Goal: Task Accomplishment & Management: Use online tool/utility

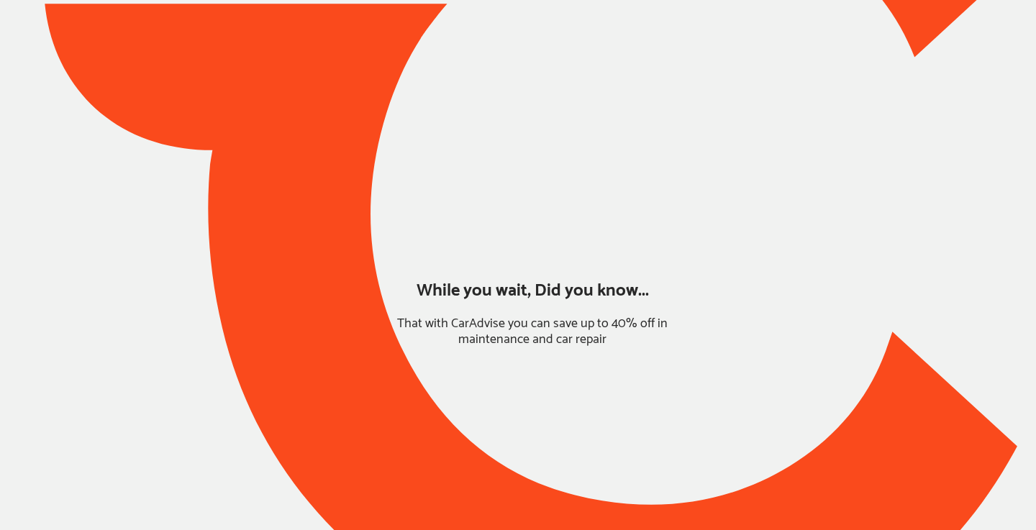
type input "*****"
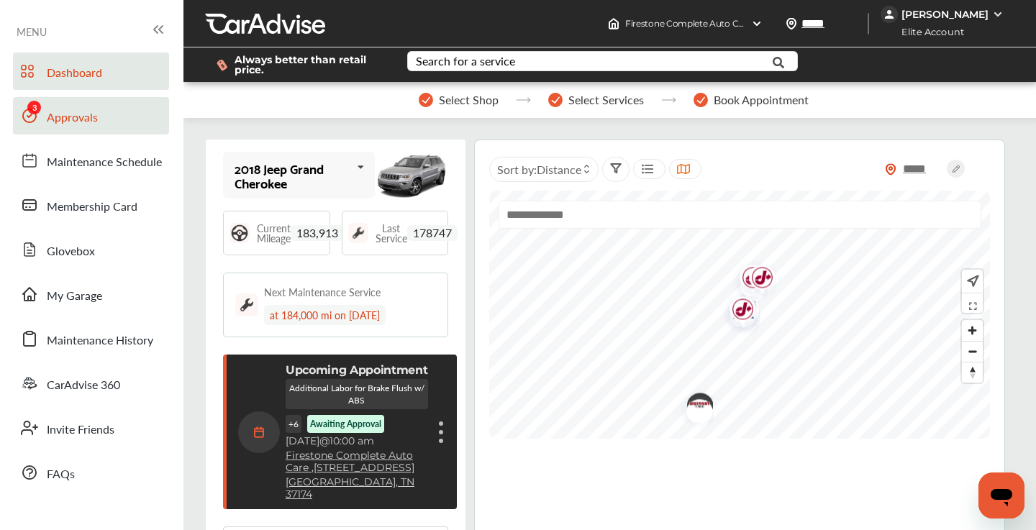
click at [98, 117] on link "Approvals" at bounding box center [91, 115] width 156 height 37
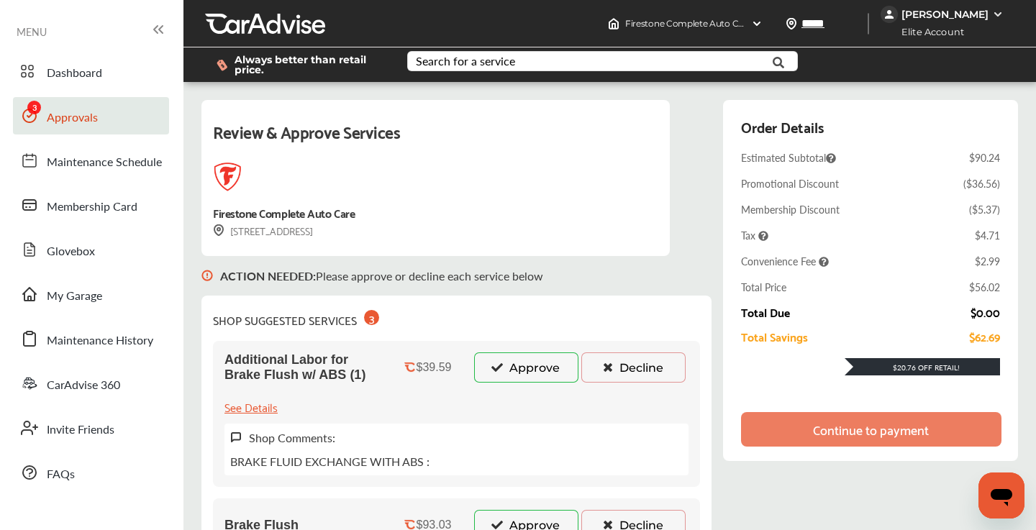
click at [660, 374] on button "Decline" at bounding box center [634, 368] width 104 height 30
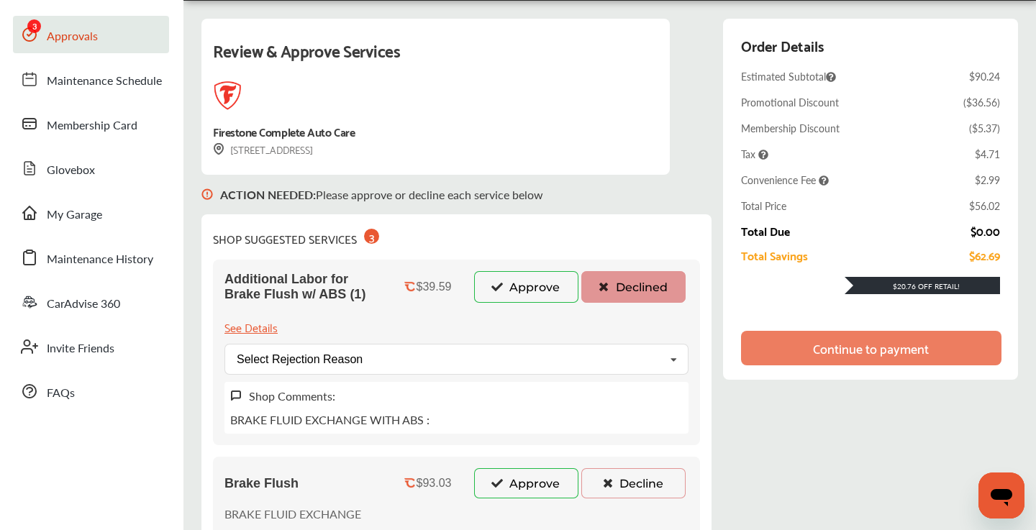
scroll to position [107, 0]
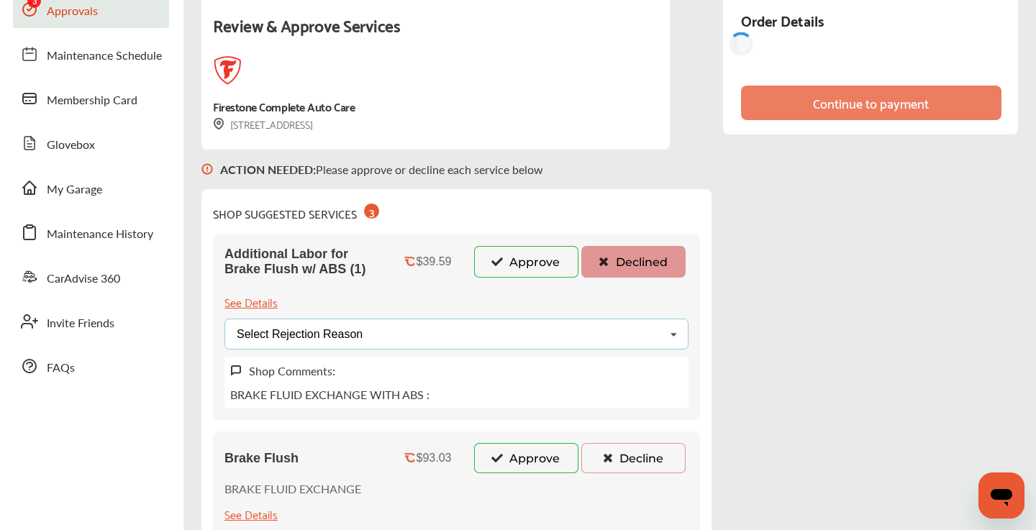
click at [560, 333] on div "Select Rejection Reason Price Not Required More Info Needed Other" at bounding box center [457, 334] width 464 height 31
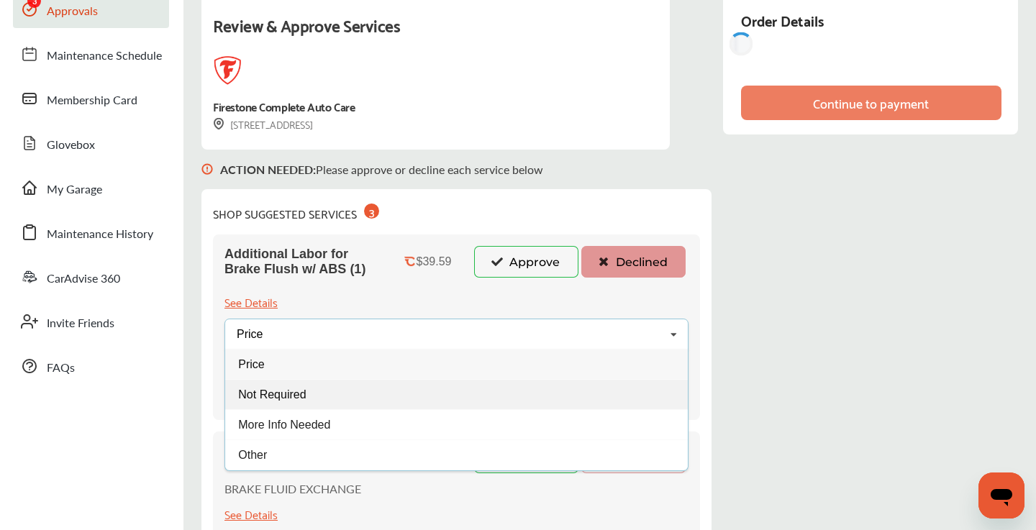
click at [480, 386] on div "Not Required" at bounding box center [456, 394] width 463 height 30
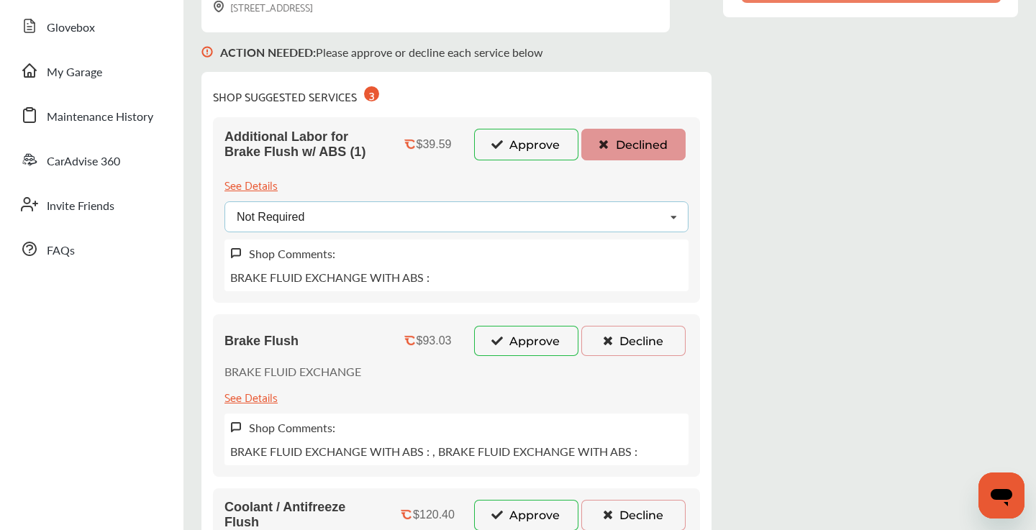
scroll to position [286, 0]
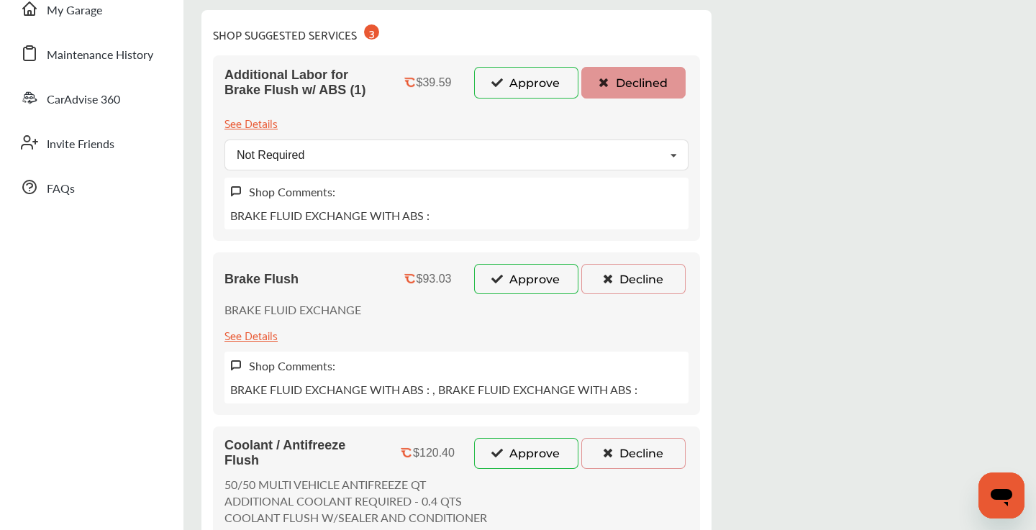
click at [597, 284] on button "Decline" at bounding box center [634, 279] width 104 height 30
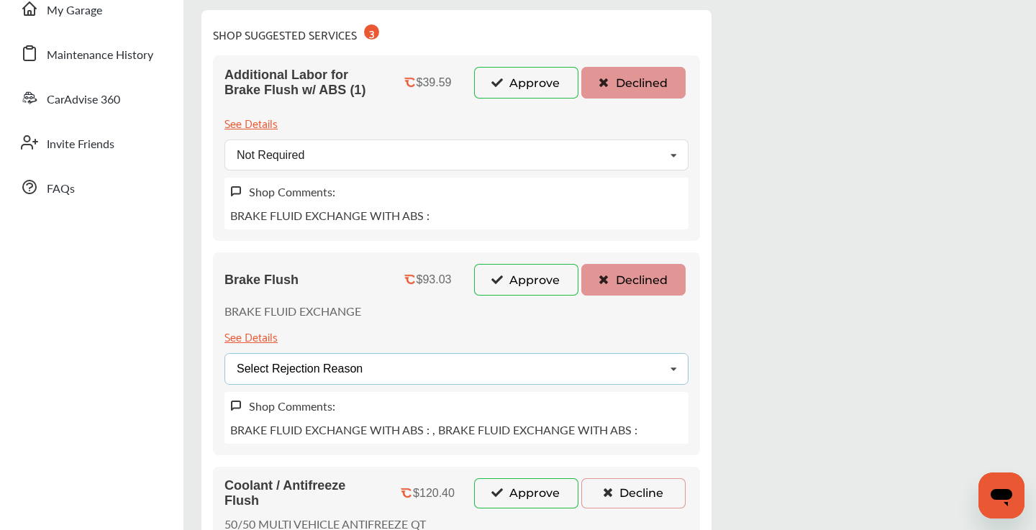
click at [514, 371] on div "Select Rejection Reason Price Not Required More Info Needed Other" at bounding box center [457, 368] width 464 height 31
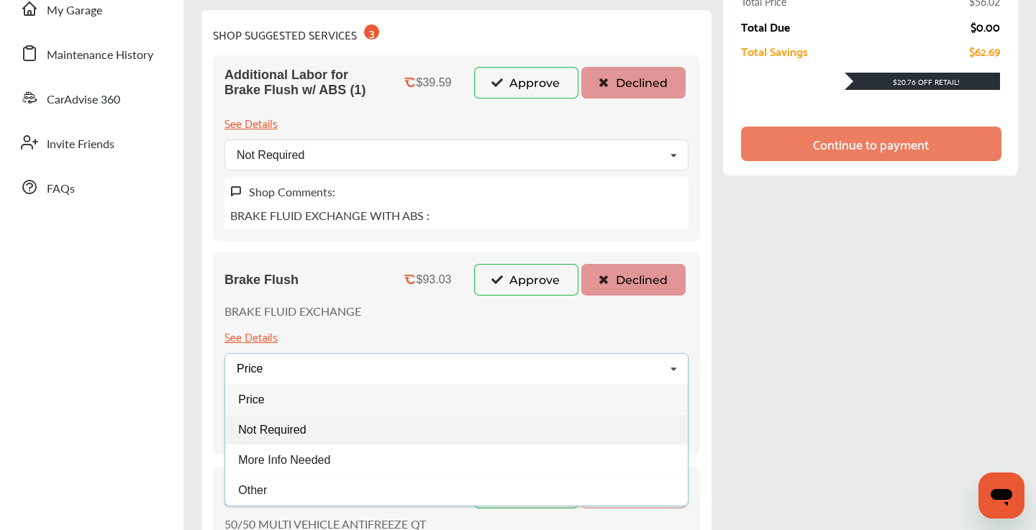
click at [362, 427] on div "Not Required" at bounding box center [456, 430] width 463 height 30
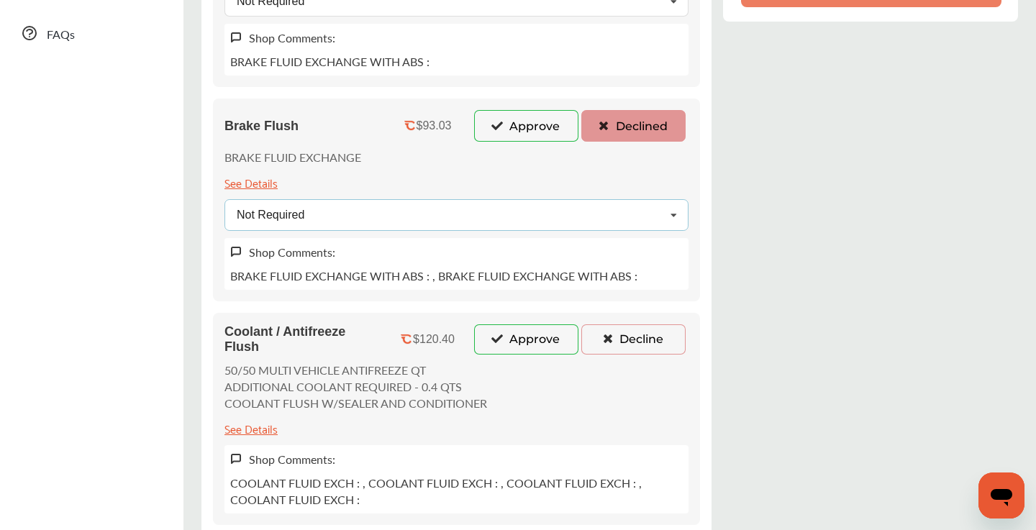
scroll to position [473, 0]
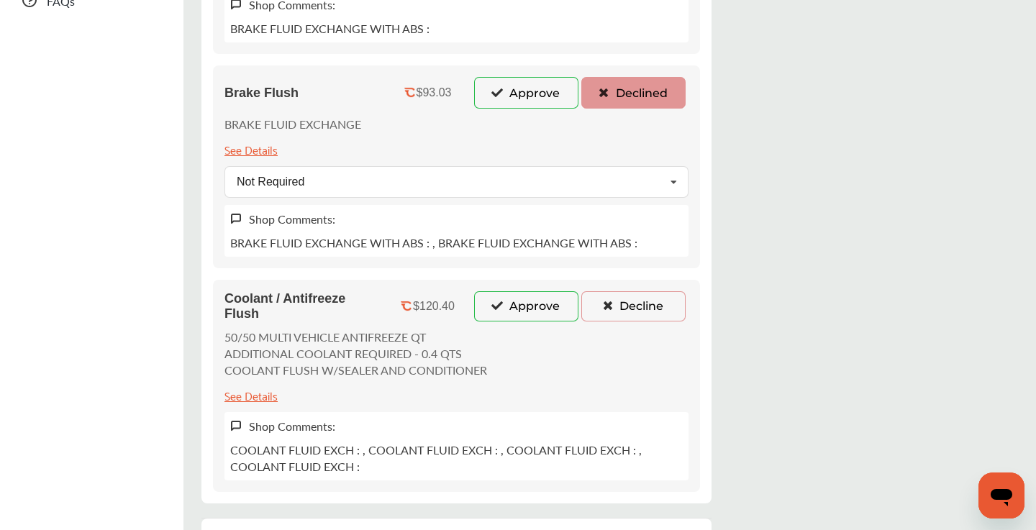
click at [620, 302] on button "Decline" at bounding box center [634, 306] width 104 height 30
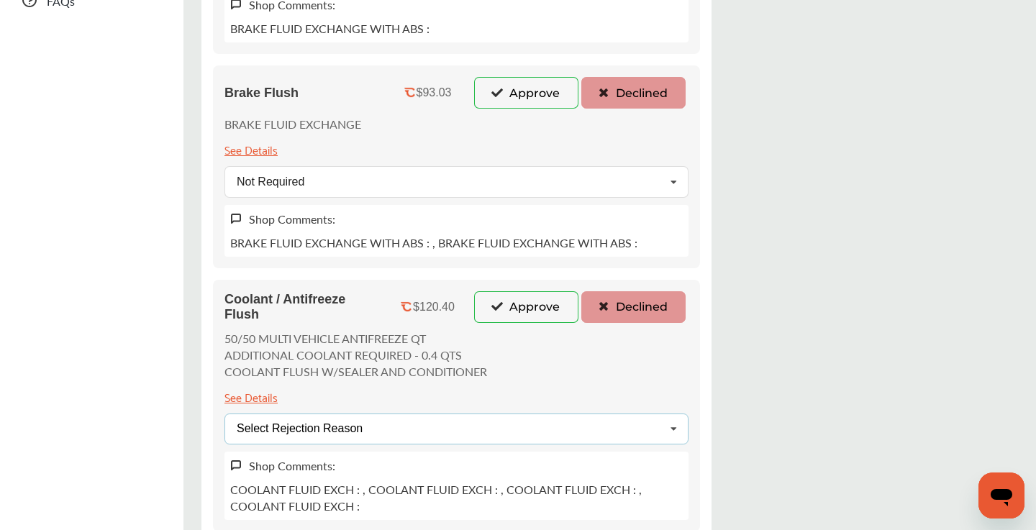
click at [443, 426] on div "Select Rejection Reason Price Not Required More Info Needed Other" at bounding box center [457, 429] width 464 height 31
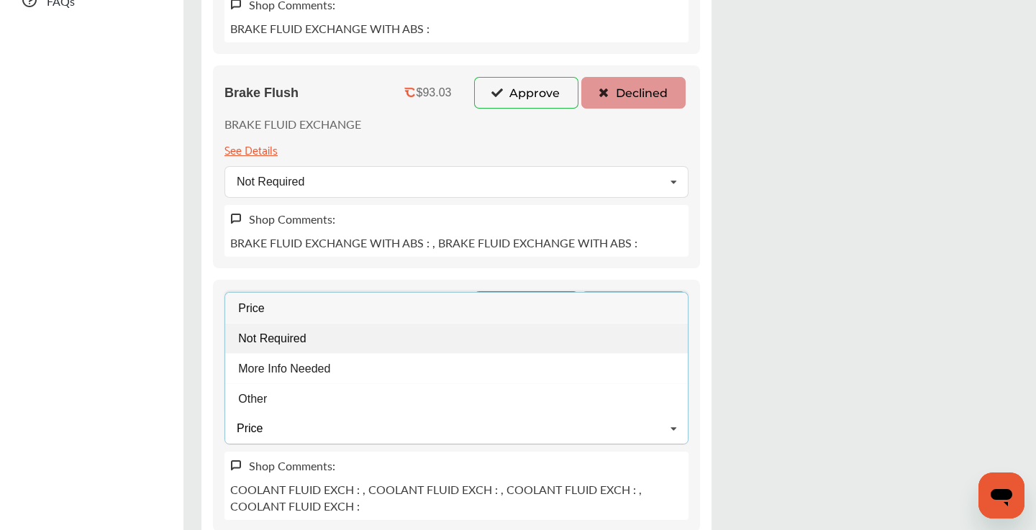
click at [325, 345] on div "Not Required" at bounding box center [456, 338] width 463 height 30
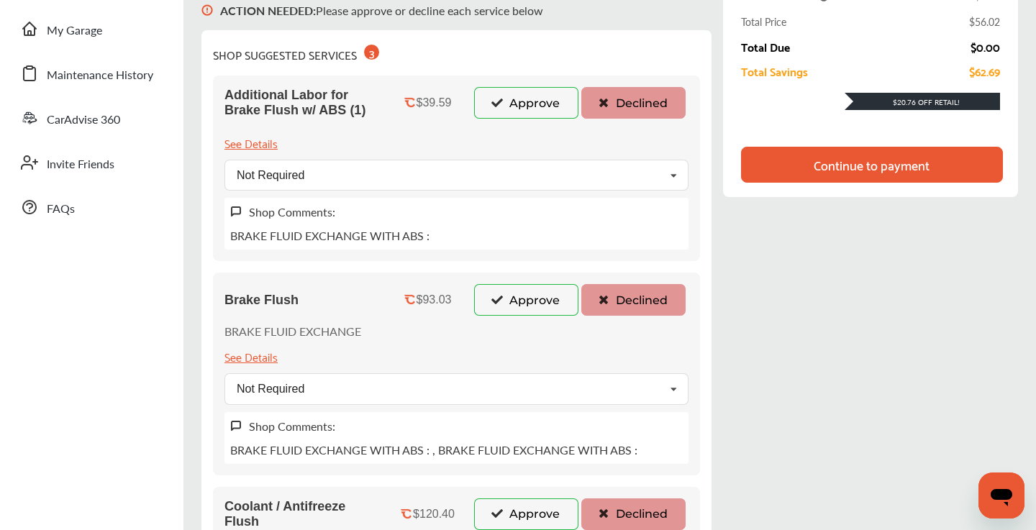
scroll to position [97, 0]
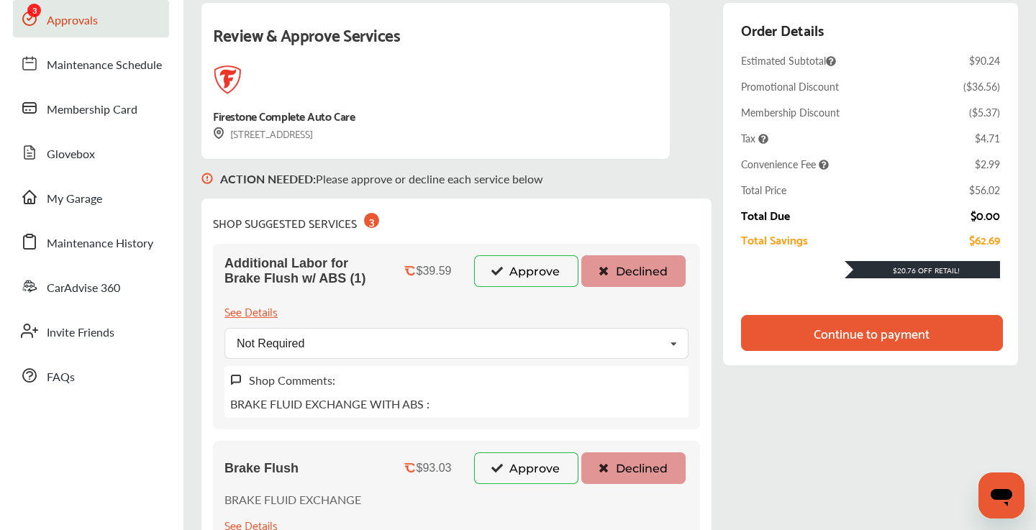
click at [821, 330] on div "Continue to payment" at bounding box center [872, 333] width 116 height 14
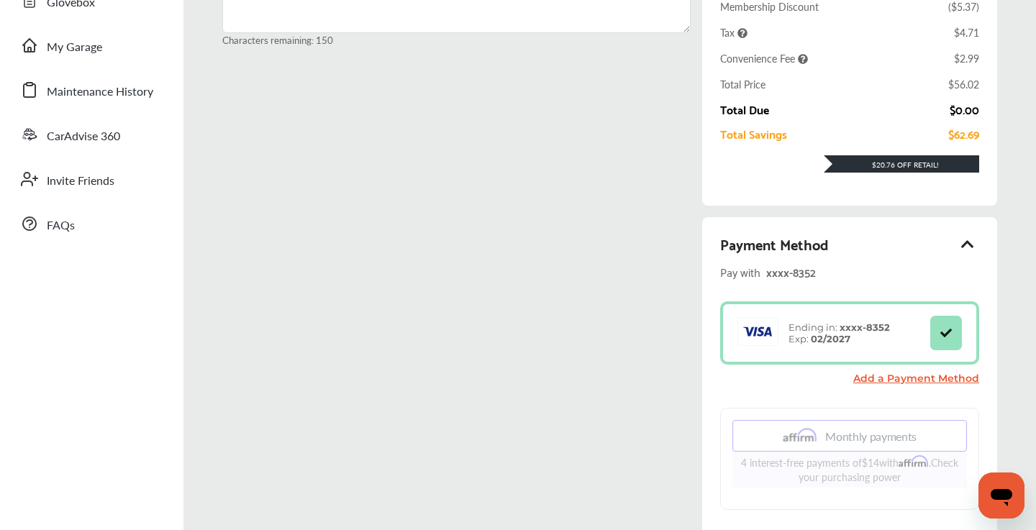
scroll to position [382, 0]
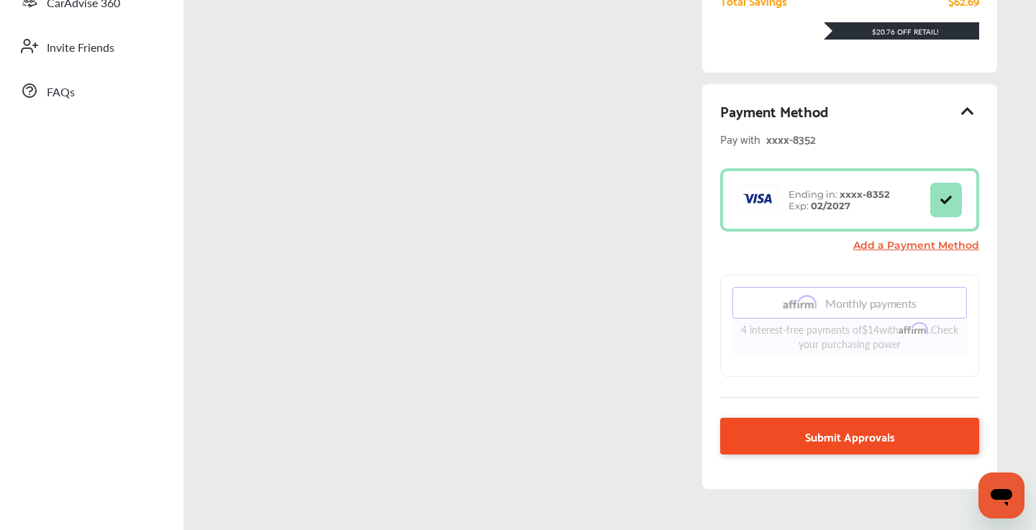
click at [737, 436] on link "Submit Approvals" at bounding box center [849, 436] width 259 height 37
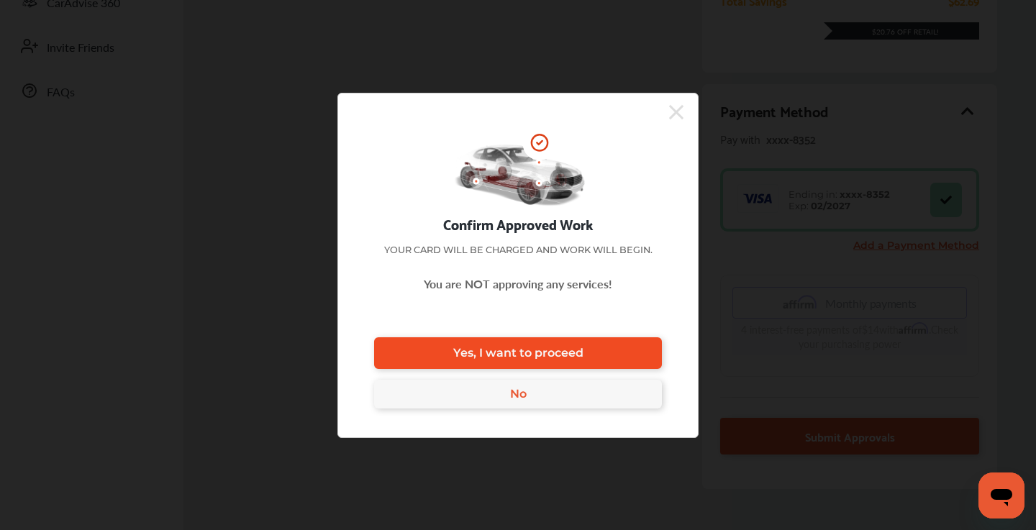
click at [569, 355] on span "Yes, I want to proceed" at bounding box center [518, 353] width 130 height 14
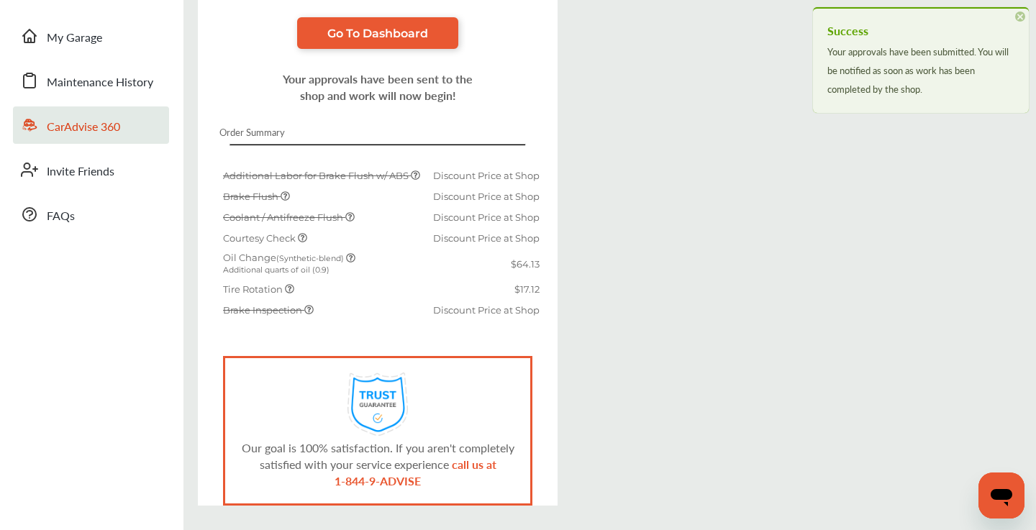
scroll to position [309, 0]
